Goal: Find contact information: Find contact information

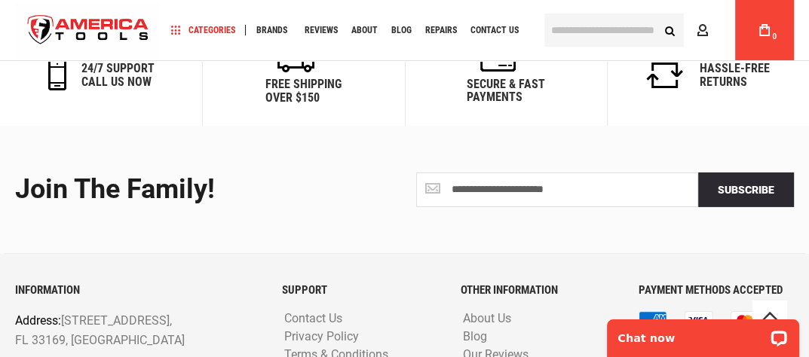
scroll to position [3636, 0]
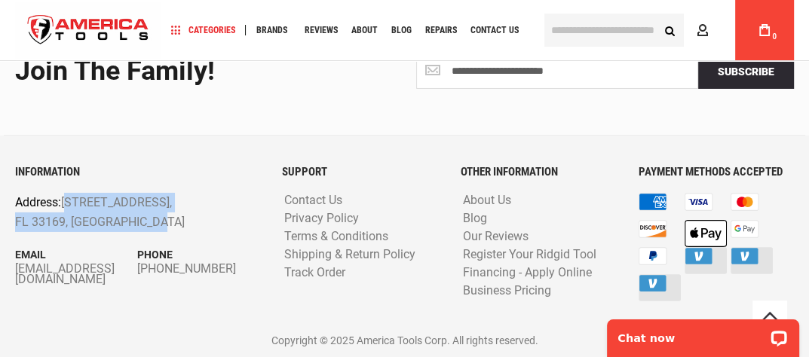
drag, startPoint x: 184, startPoint y: 220, endPoint x: 64, endPoint y: 204, distance: 120.9
click at [64, 204] on p "Address: [STREET_ADDRESS]" at bounding box center [112, 212] width 195 height 38
drag, startPoint x: 64, startPoint y: 204, endPoint x: 75, endPoint y: 211, distance: 12.6
click at [75, 211] on p "Address: [STREET_ADDRESS]" at bounding box center [112, 212] width 195 height 38
click at [134, 222] on p "Address: [STREET_ADDRESS]" at bounding box center [112, 212] width 195 height 38
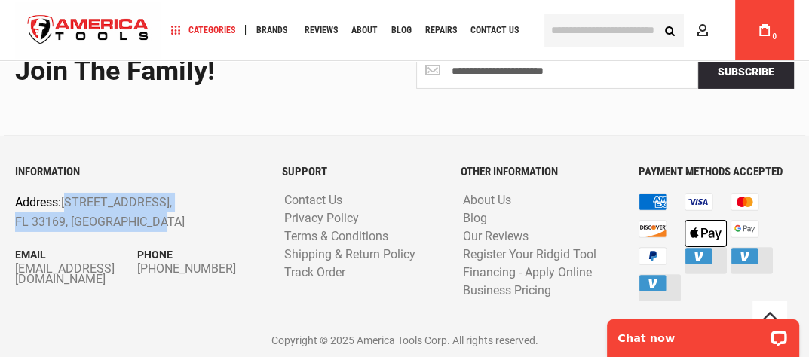
click at [145, 224] on p "Address: [STREET_ADDRESS]" at bounding box center [112, 212] width 195 height 38
drag, startPoint x: 118, startPoint y: 210, endPoint x: 66, endPoint y: 192, distance: 55.1
click at [66, 193] on p "Address: [STREET_ADDRESS]" at bounding box center [112, 212] width 195 height 38
drag, startPoint x: 66, startPoint y: 192, endPoint x: 81, endPoint y: 212, distance: 24.7
click at [81, 212] on p "Address: [STREET_ADDRESS]" at bounding box center [112, 212] width 195 height 38
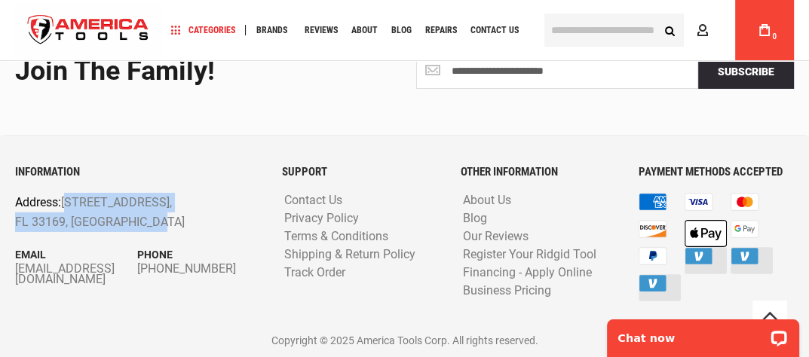
click at [100, 222] on p "Address: [STREET_ADDRESS]" at bounding box center [112, 212] width 195 height 38
drag, startPoint x: 142, startPoint y: 228, endPoint x: 67, endPoint y: 201, distance: 79.4
click at [67, 201] on p "Address: [STREET_ADDRESS]" at bounding box center [112, 212] width 195 height 38
drag, startPoint x: 67, startPoint y: 201, endPoint x: 143, endPoint y: 219, distance: 77.4
click at [143, 219] on p "Address: [STREET_ADDRESS]" at bounding box center [112, 212] width 195 height 38
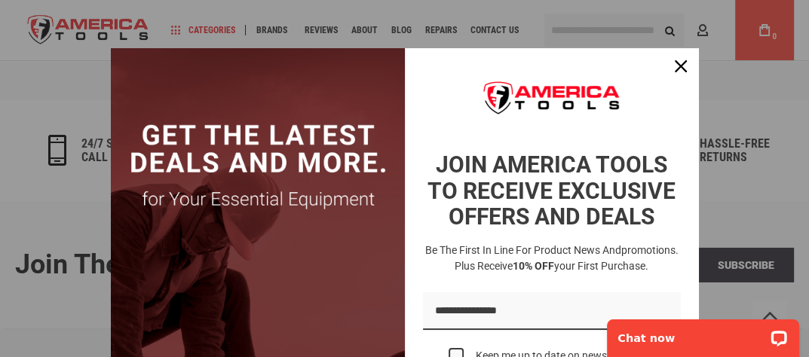
scroll to position [3410, 0]
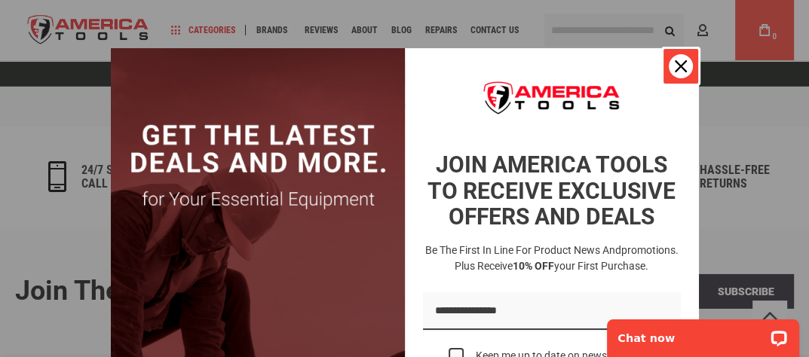
click at [675, 64] on icon "close icon" at bounding box center [681, 66] width 12 height 12
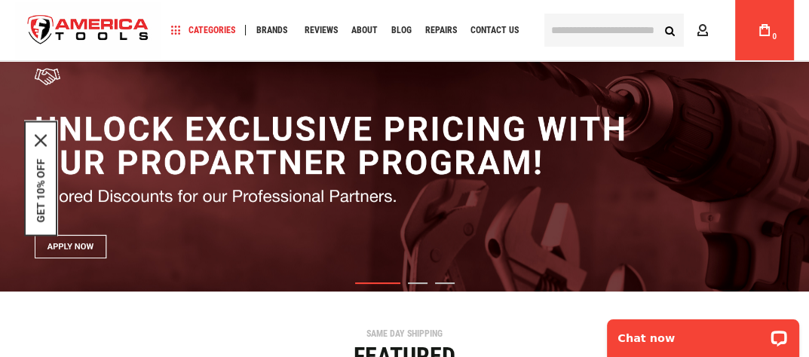
scroll to position [0, 0]
